Goal: Information Seeking & Learning: Check status

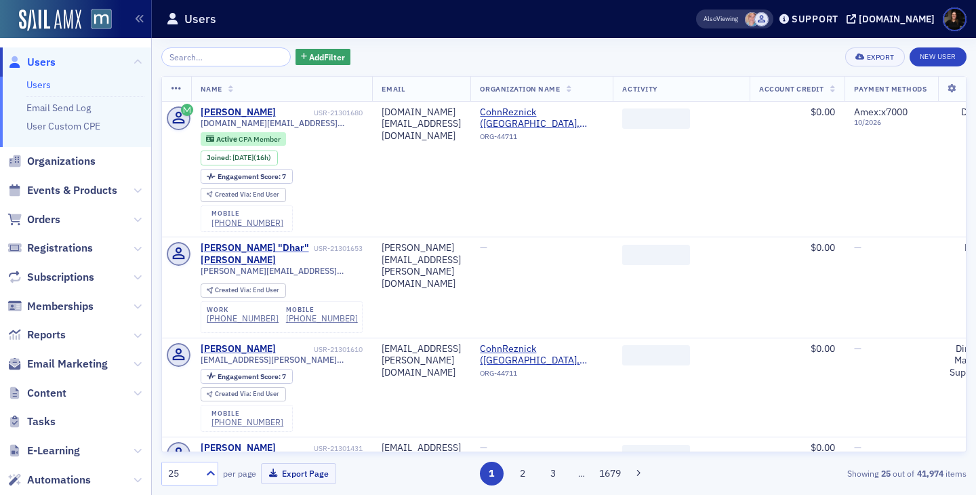
click at [35, 92] on ul "Users Email Send Log User Custom CPE" at bounding box center [75, 112] width 151 height 71
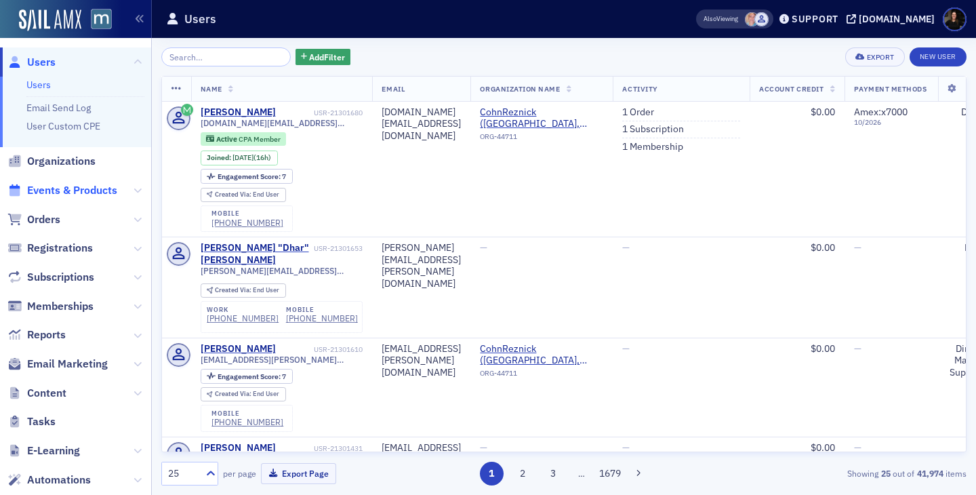
click at [68, 190] on span "Events & Products" at bounding box center [72, 190] width 90 height 15
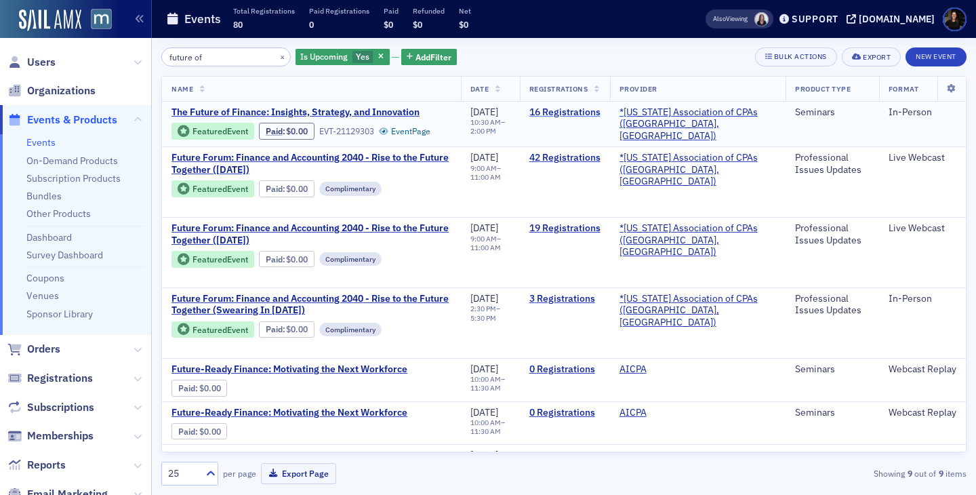
type input "future of"
click at [591, 108] on link "16 Registrations" at bounding box center [565, 112] width 71 height 12
